Goal: Check status: Check status

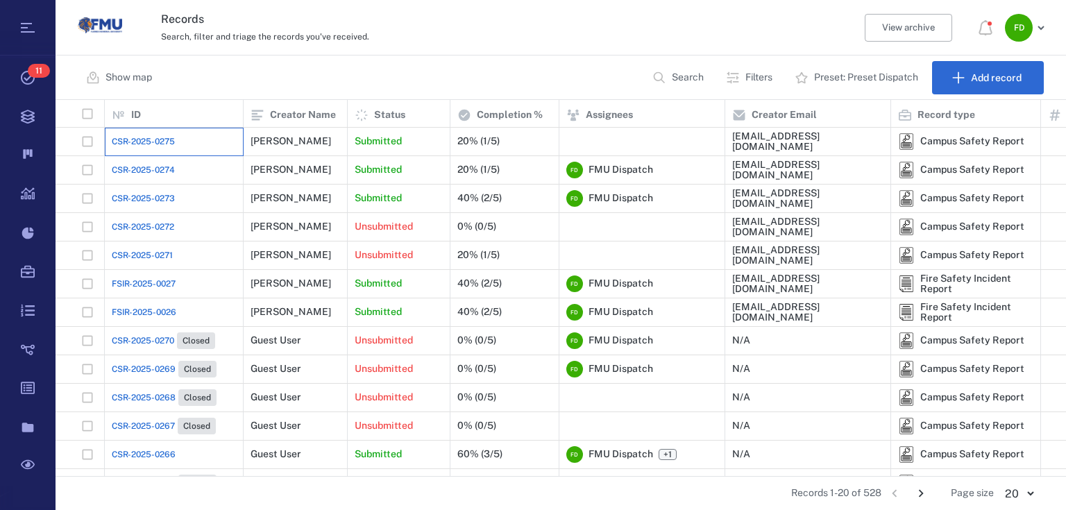
click at [241, 142] on div "CSR-2025-0275" at bounding box center [174, 142] width 139 height 28
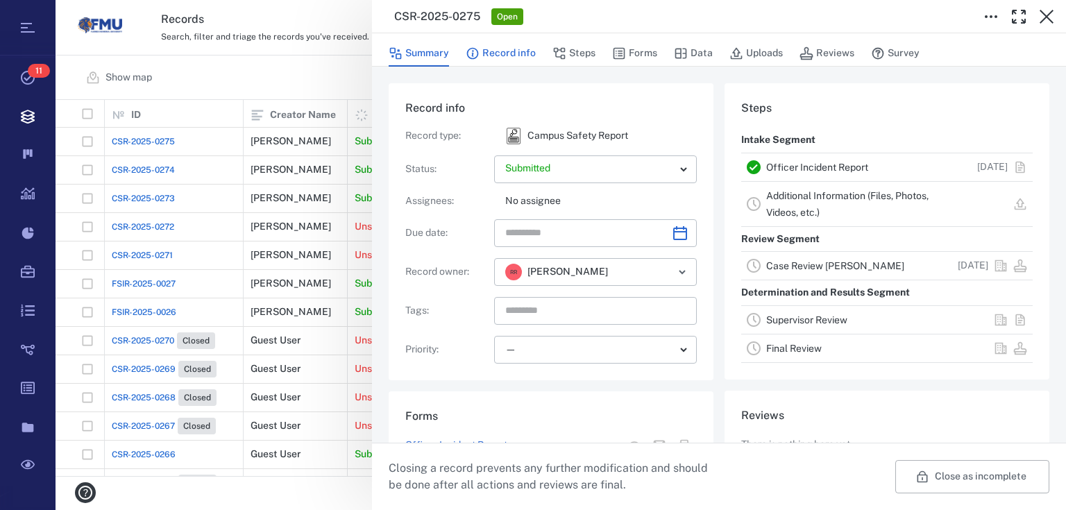
click at [502, 54] on button "Record info" at bounding box center [501, 53] width 70 height 26
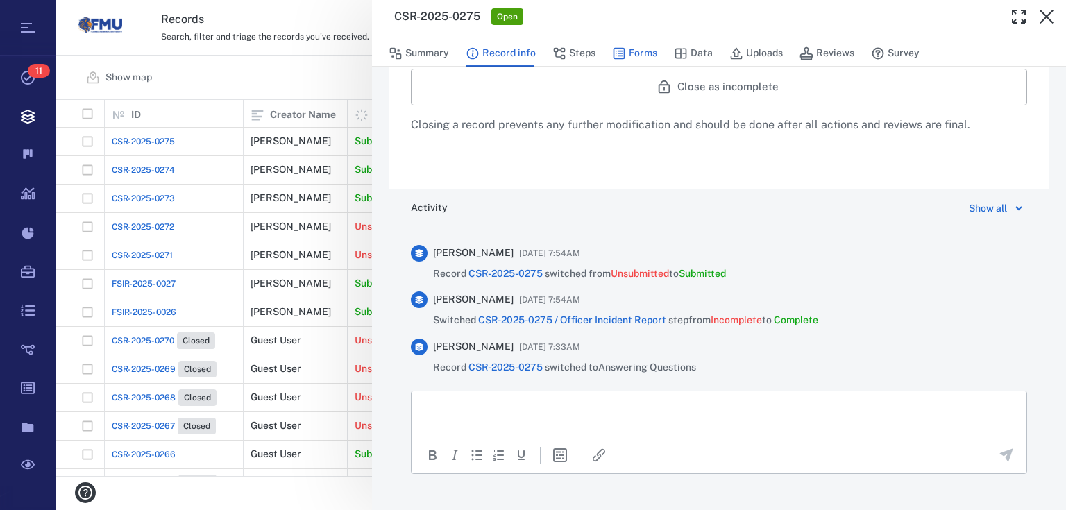
scroll to position [647, 0]
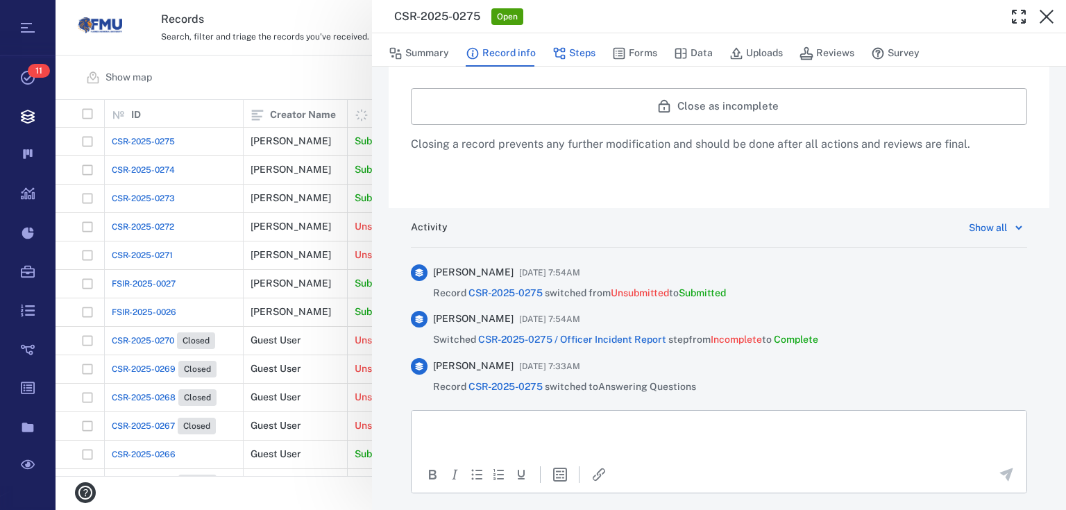
click at [591, 58] on button "Steps" at bounding box center [573, 53] width 43 height 26
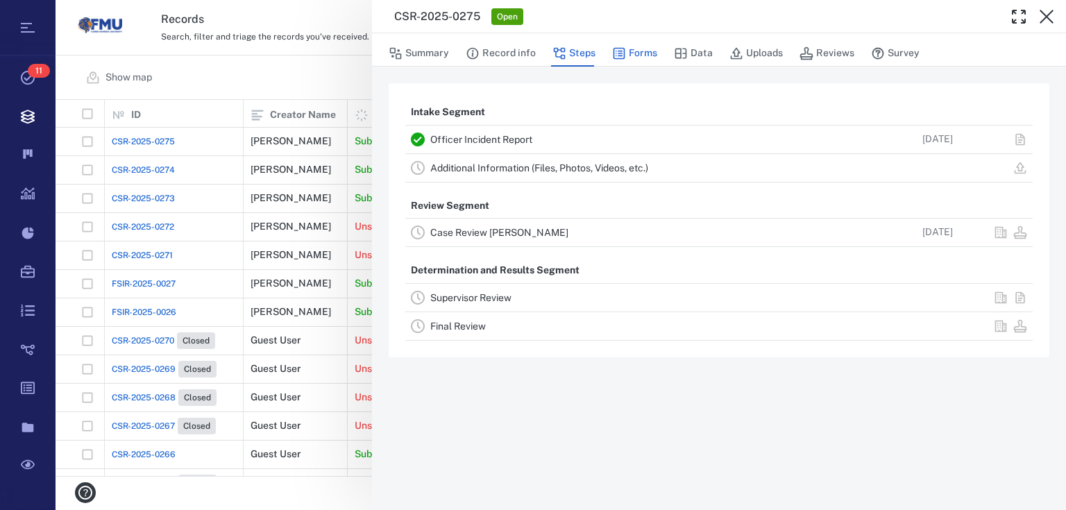
click at [647, 50] on button "Forms" at bounding box center [634, 53] width 45 height 26
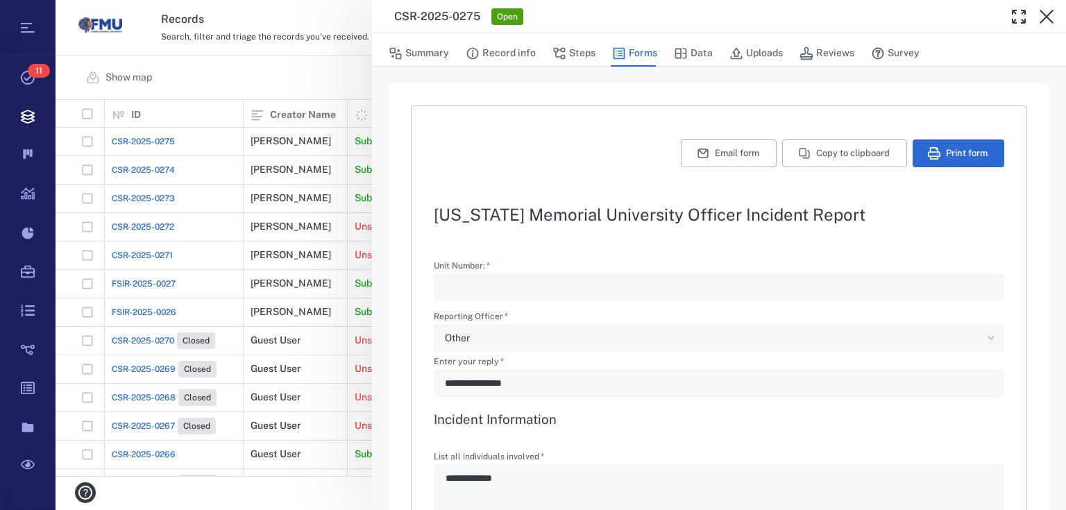
type textarea "*"
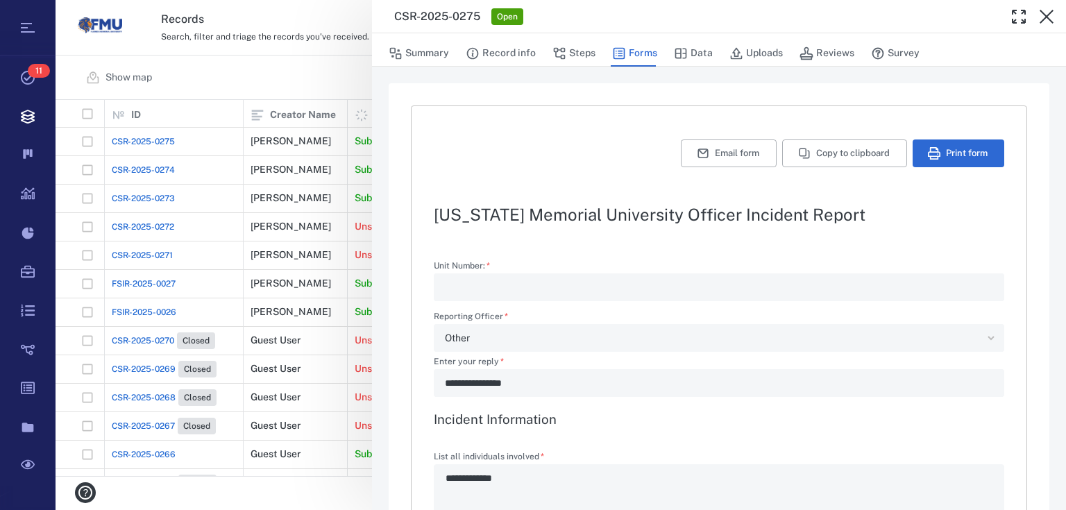
type textarea "*"
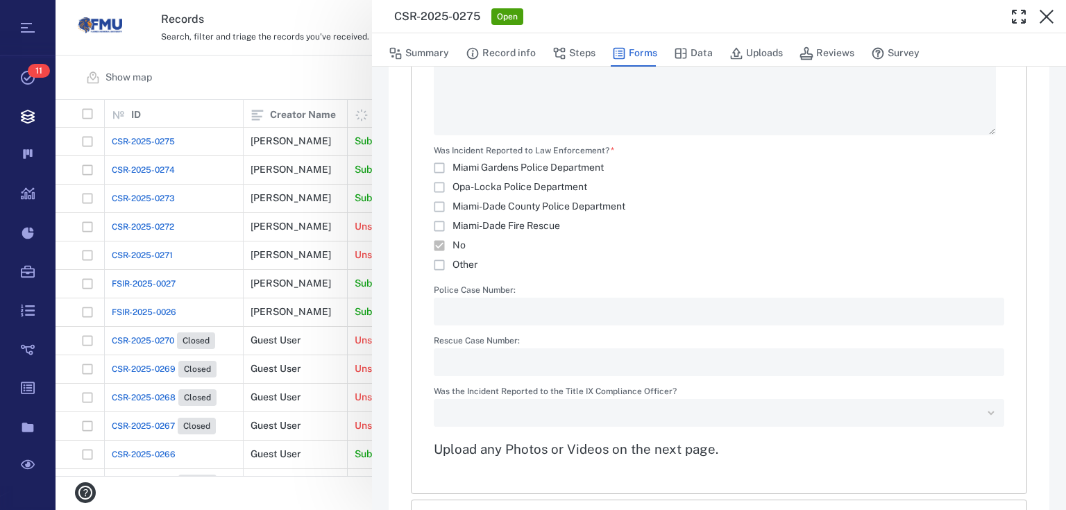
scroll to position [1942, 0]
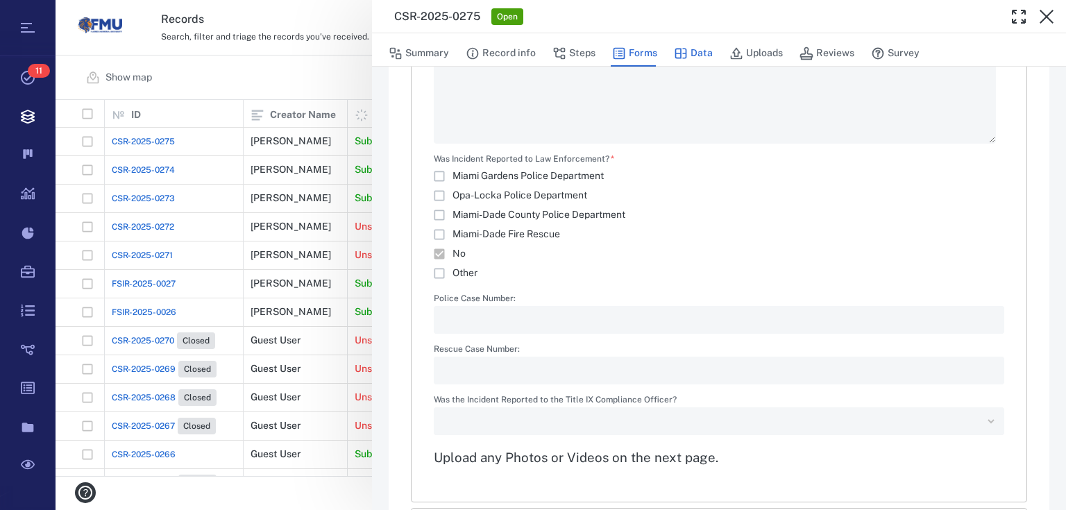
click at [707, 53] on button "Data" at bounding box center [693, 53] width 39 height 26
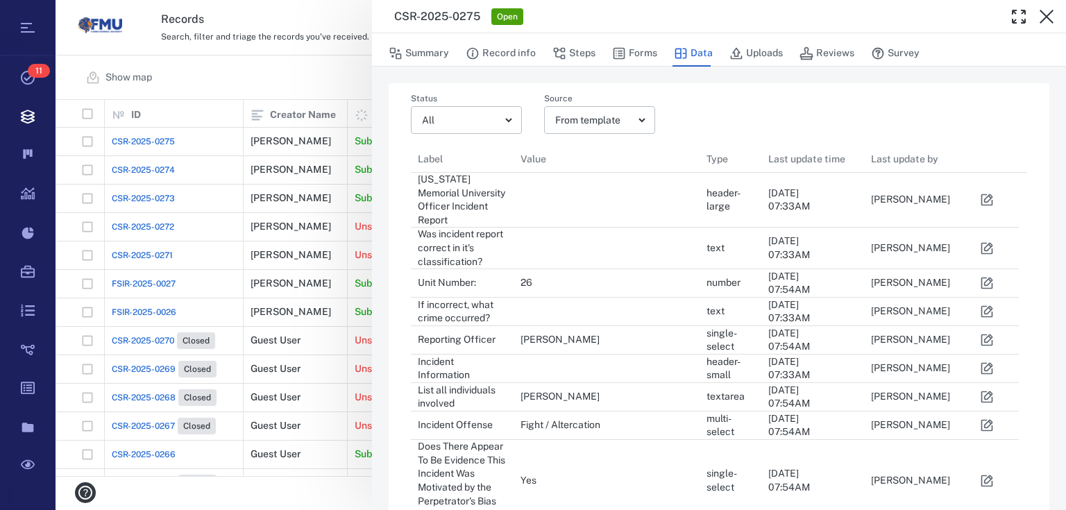
scroll to position [1107, 599]
click at [752, 52] on button "Uploads" at bounding box center [755, 53] width 53 height 26
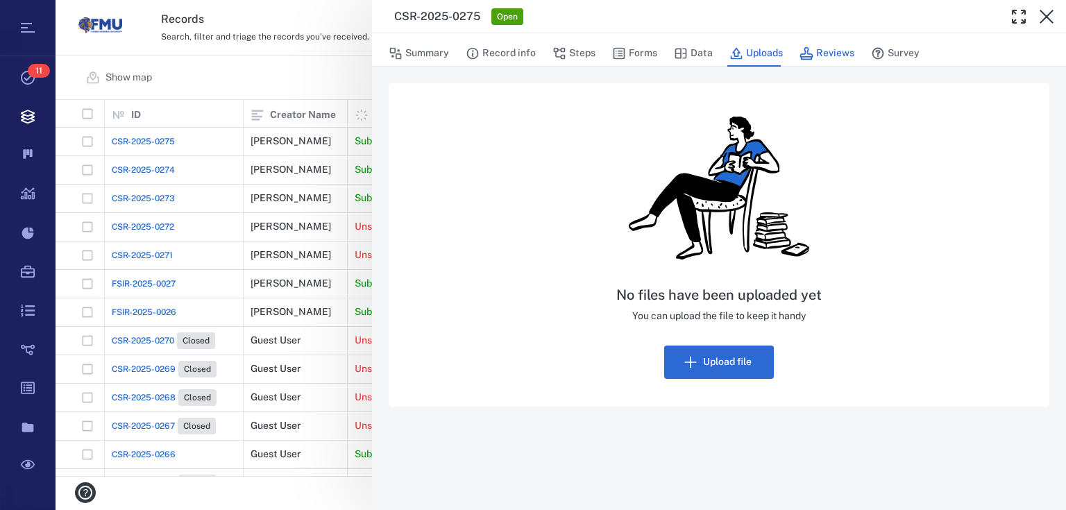
click at [828, 56] on button "Reviews" at bounding box center [826, 53] width 55 height 26
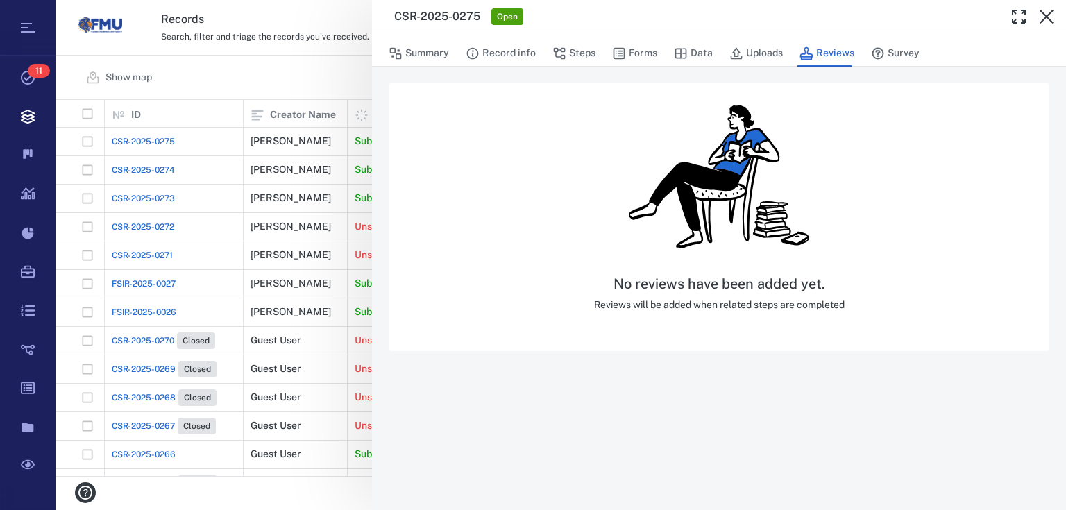
click at [837, 54] on button "Reviews" at bounding box center [826, 53] width 55 height 26
click at [905, 56] on button "Survey" at bounding box center [895, 53] width 49 height 26
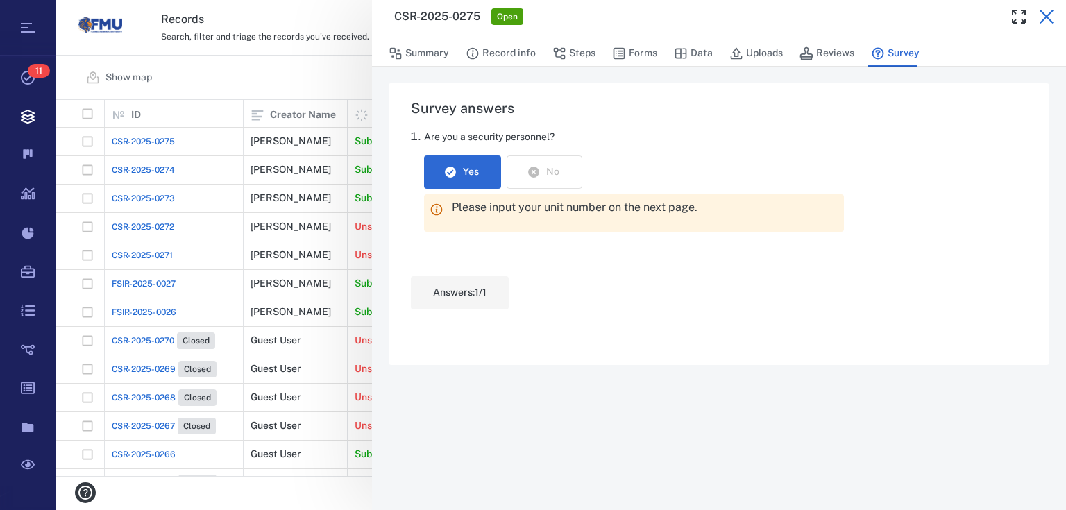
click at [1048, 13] on icon "button" at bounding box center [1046, 16] width 17 height 17
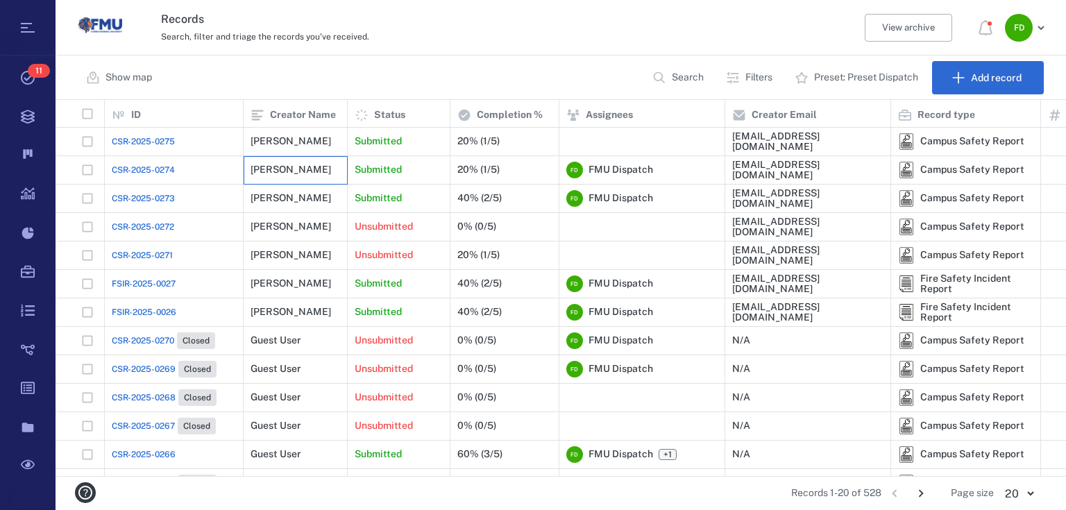
click at [244, 171] on div "[PERSON_NAME]" at bounding box center [296, 170] width 104 height 28
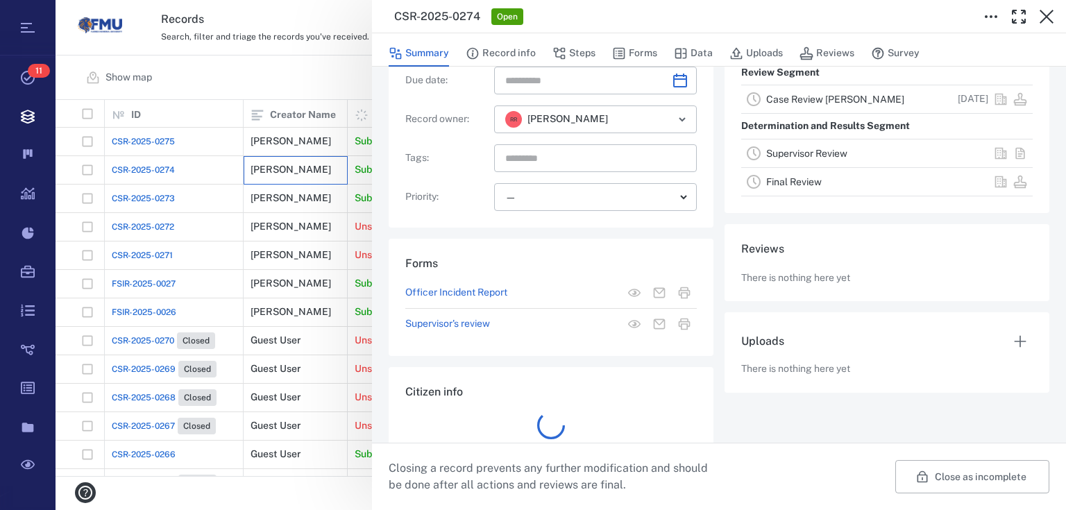
scroll to position [190, 0]
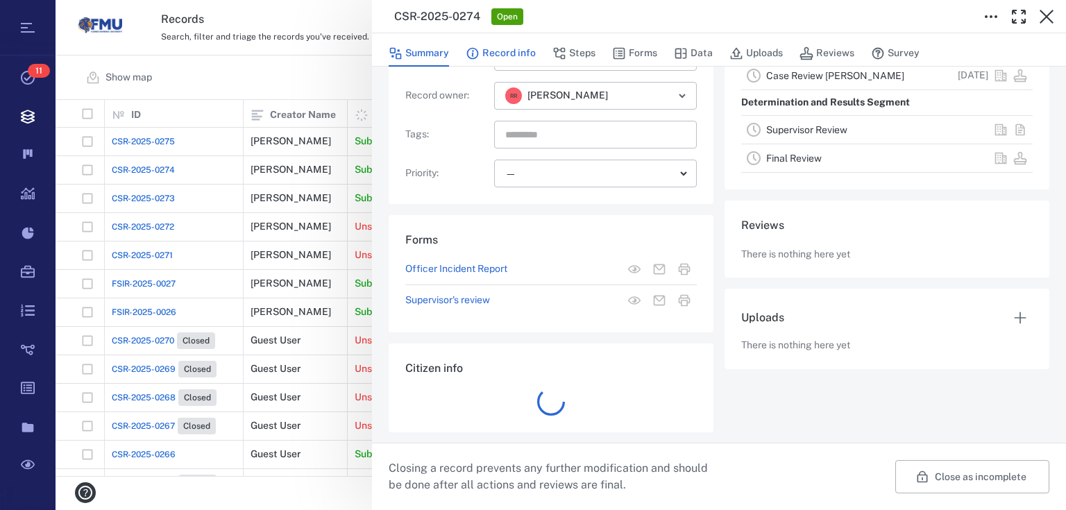
click at [509, 53] on button "Record info" at bounding box center [501, 53] width 70 height 26
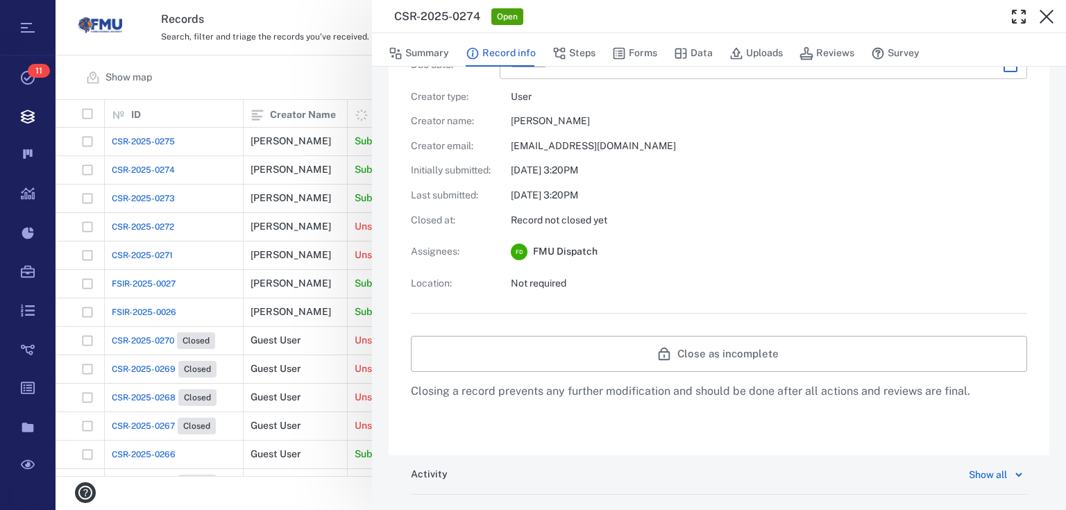
scroll to position [412, 0]
click at [576, 54] on button "Steps" at bounding box center [573, 53] width 43 height 26
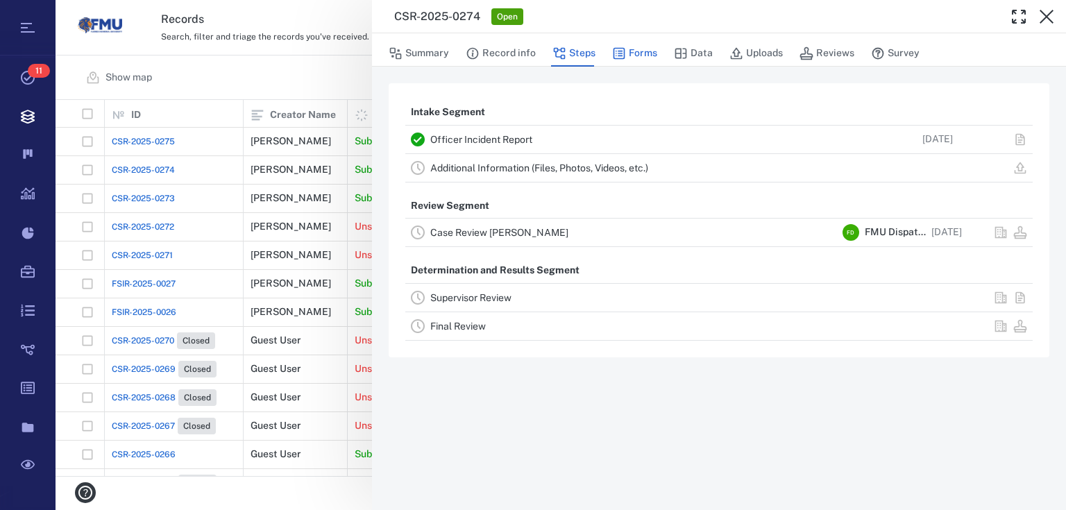
click at [629, 52] on button "Forms" at bounding box center [634, 53] width 45 height 26
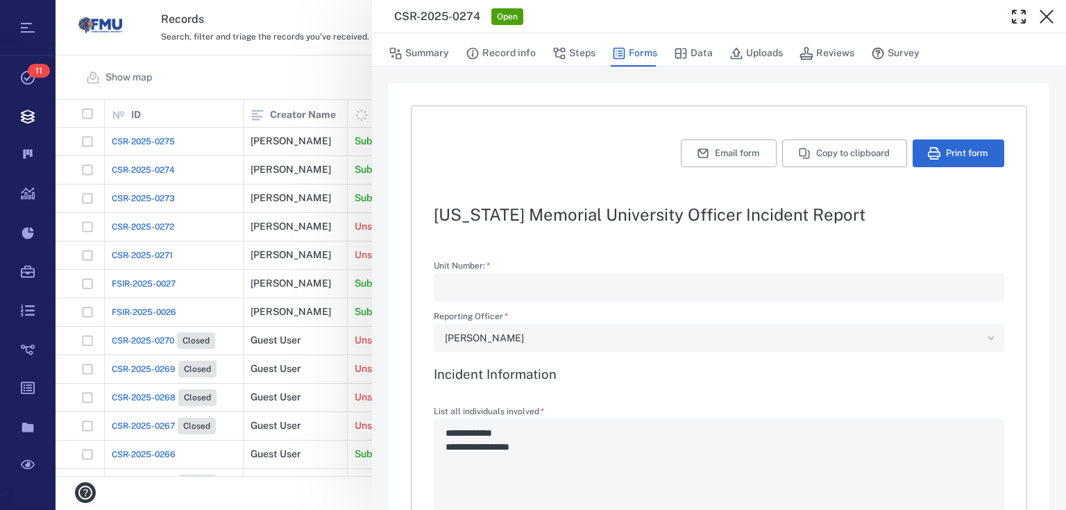
type textarea "*"
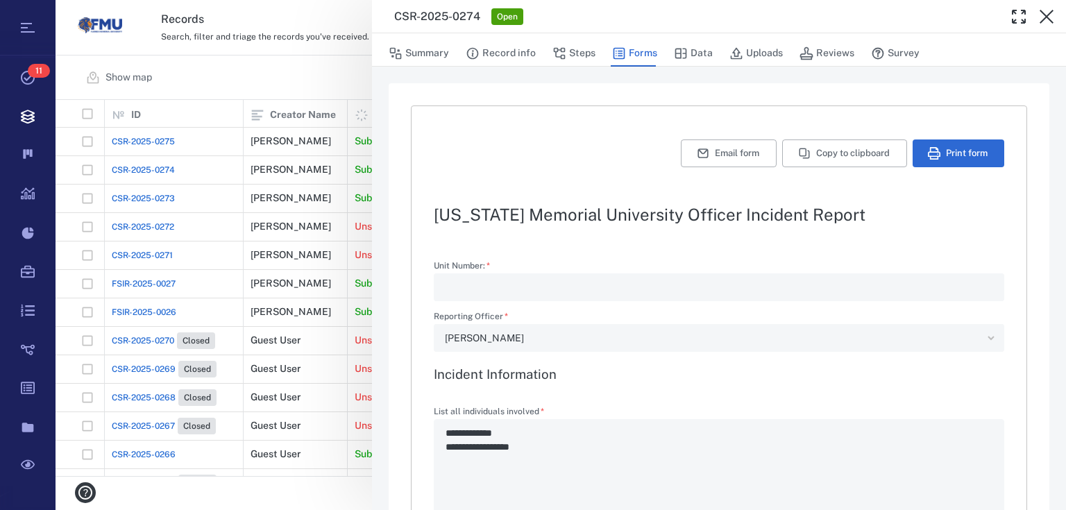
type textarea "*"
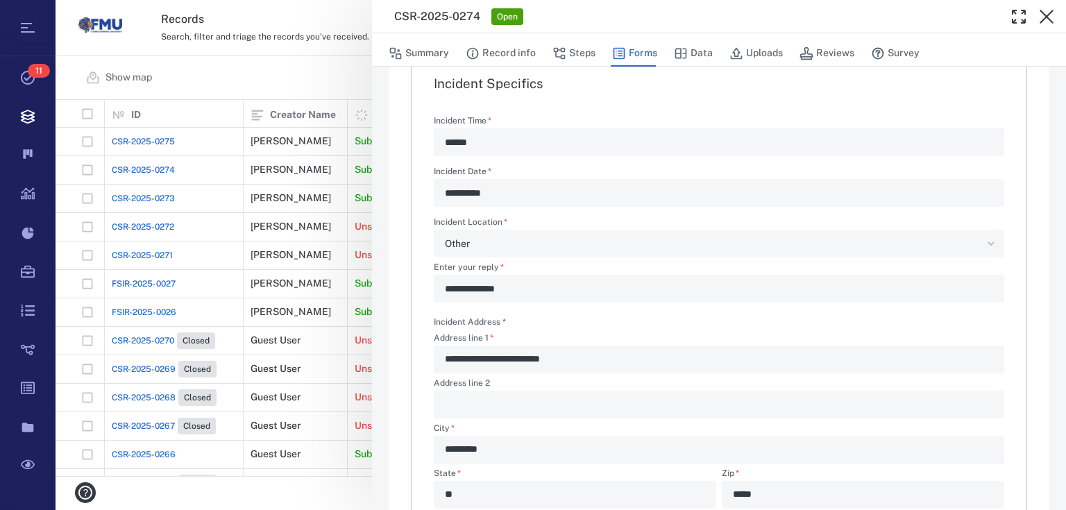
scroll to position [944, 0]
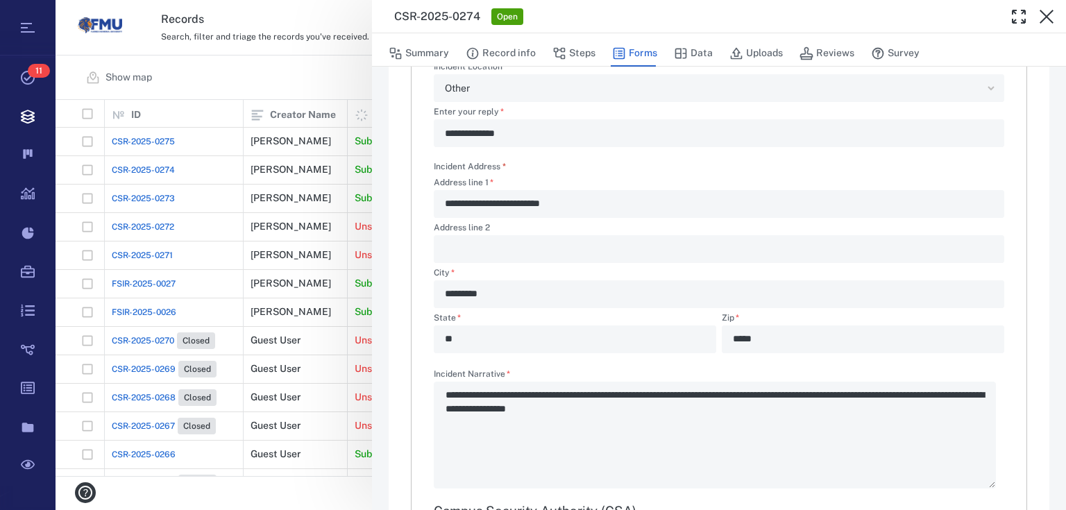
drag, startPoint x: 1050, startPoint y: 10, endPoint x: 1030, endPoint y: 17, distance: 21.3
click at [1049, 14] on icon "button" at bounding box center [1046, 16] width 17 height 17
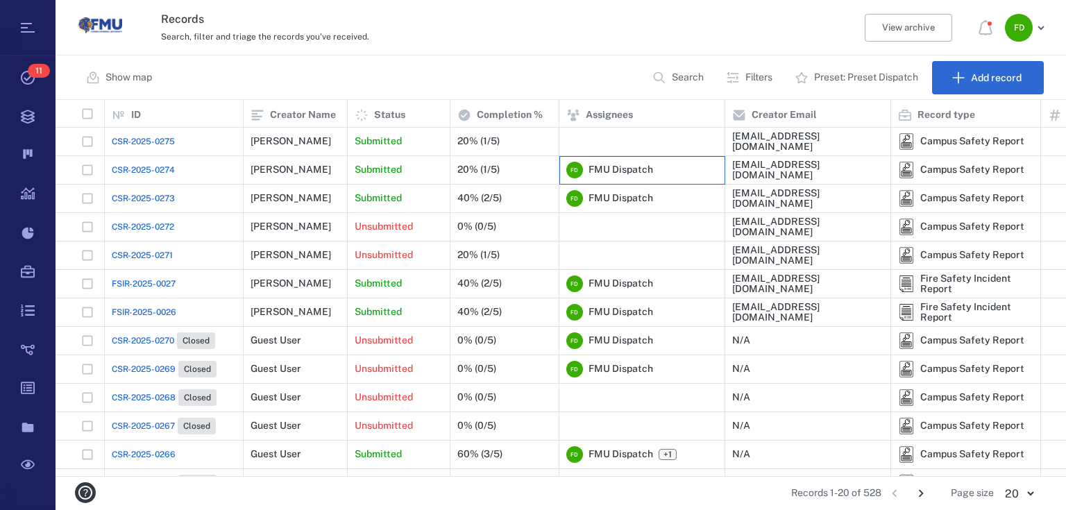
click at [680, 165] on div "F D FMU Dispatch" at bounding box center [641, 170] width 151 height 28
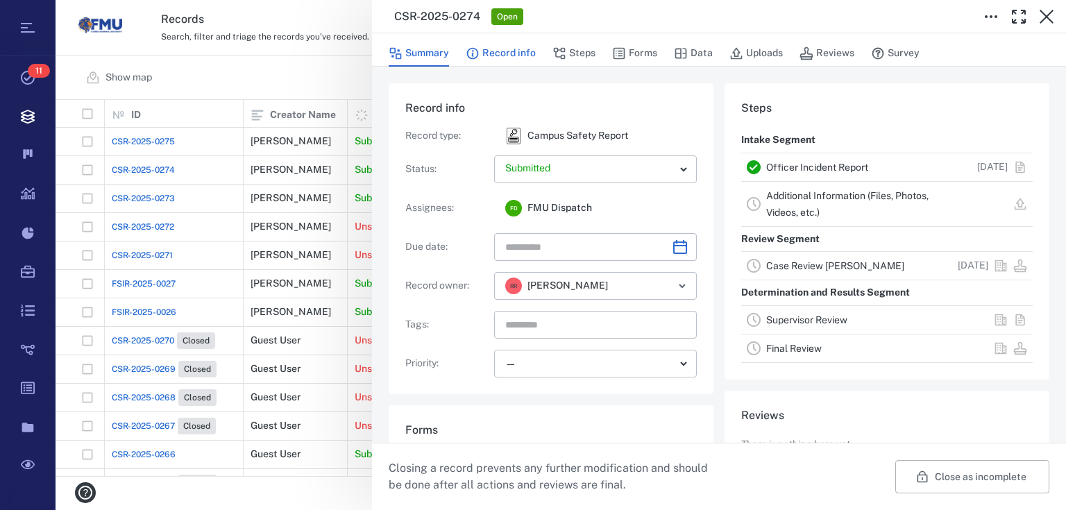
click at [490, 51] on button "Record info" at bounding box center [501, 53] width 70 height 26
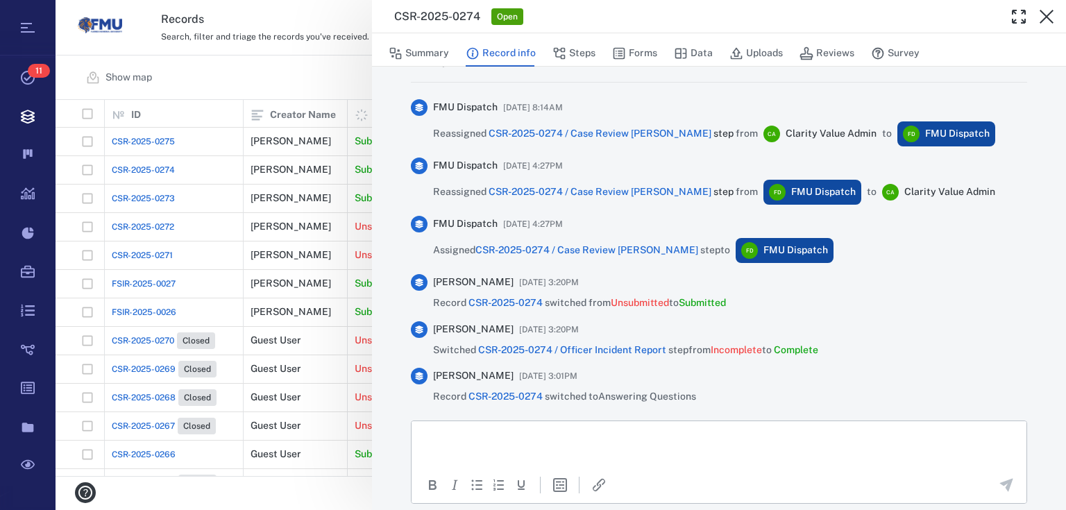
scroll to position [724, 0]
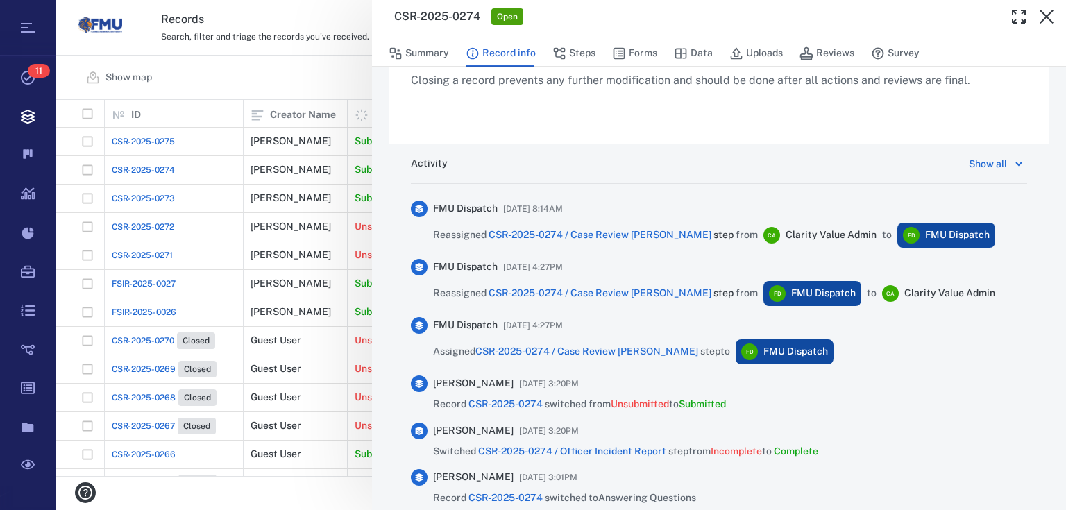
drag, startPoint x: 584, startPoint y: 50, endPoint x: 579, endPoint y: 76, distance: 26.8
click at [583, 49] on button "Steps" at bounding box center [573, 53] width 43 height 26
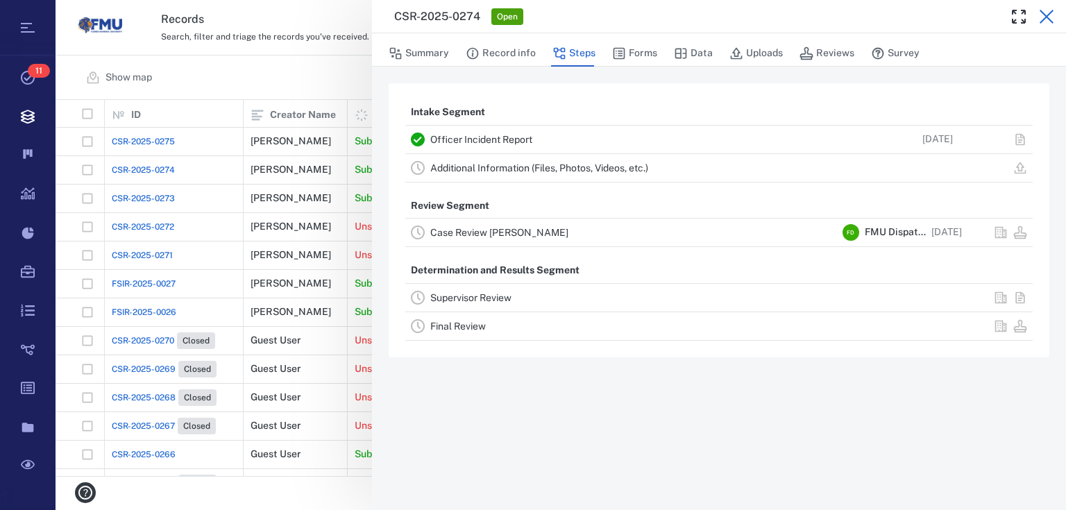
click at [1050, 17] on icon "button" at bounding box center [1046, 16] width 17 height 17
